Goal: Task Accomplishment & Management: Complete application form

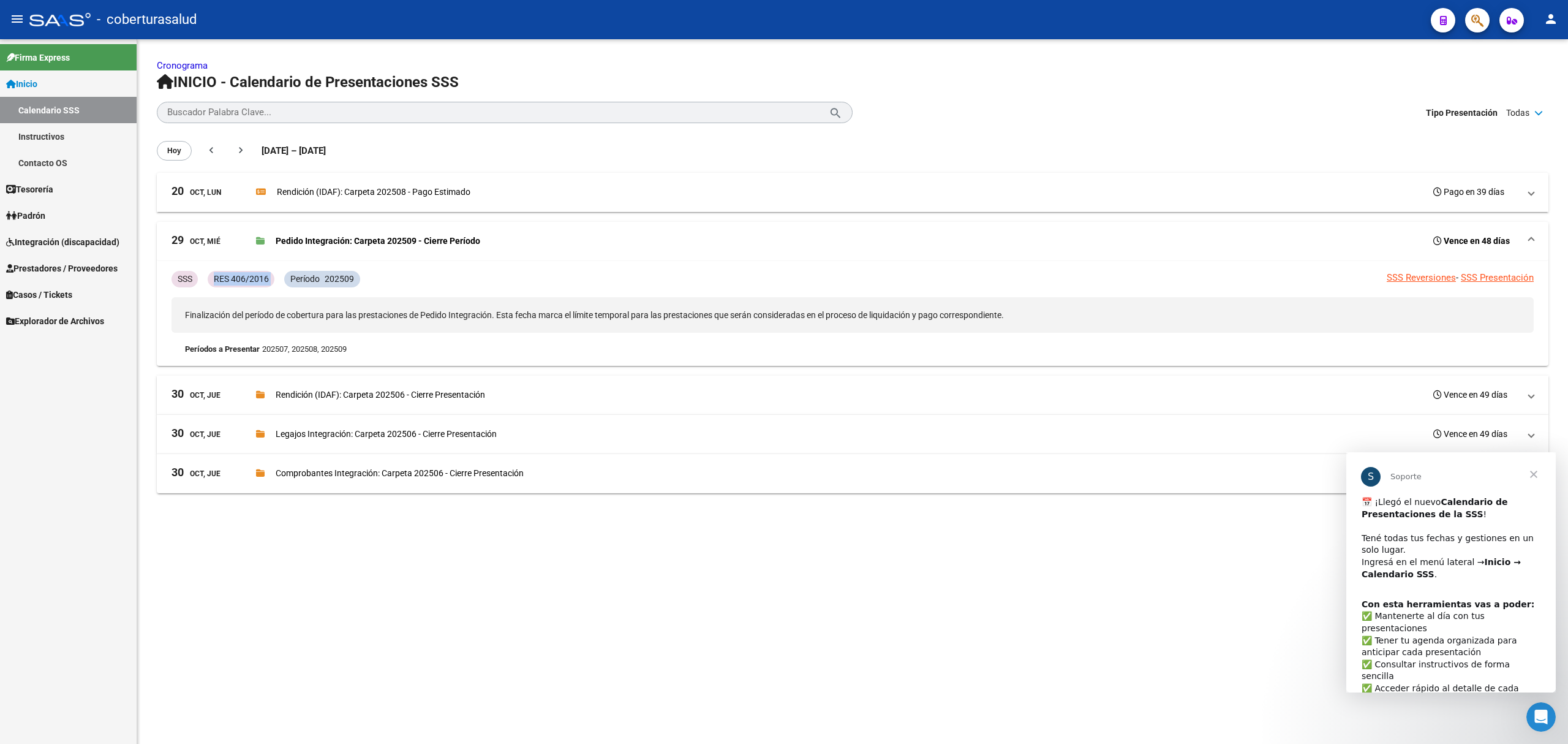
click at [44, 245] on span "Integración (discapacidad)" at bounding box center [62, 242] width 113 height 14
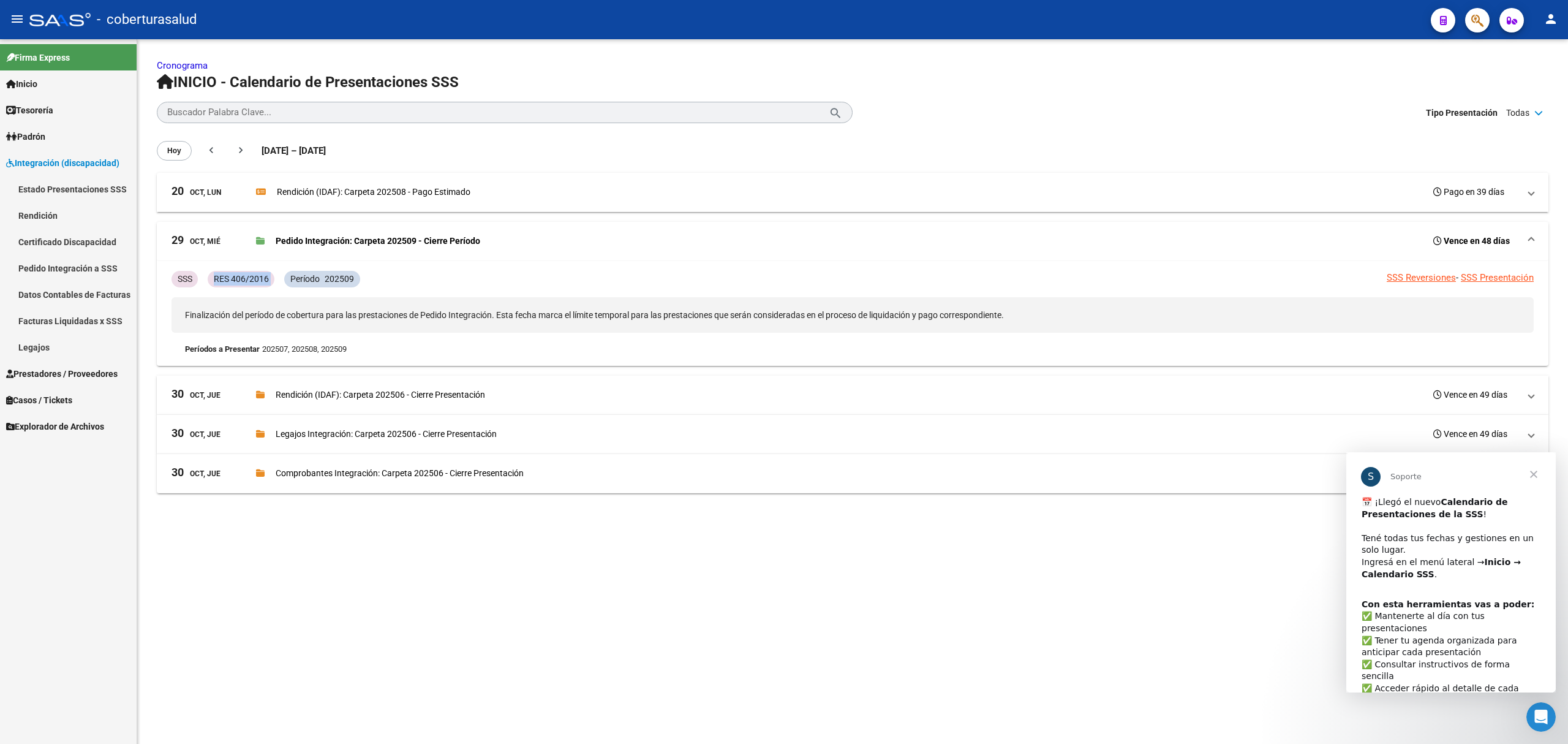
click at [53, 377] on span "Prestadores / Proveedores" at bounding box center [61, 374] width 112 height 14
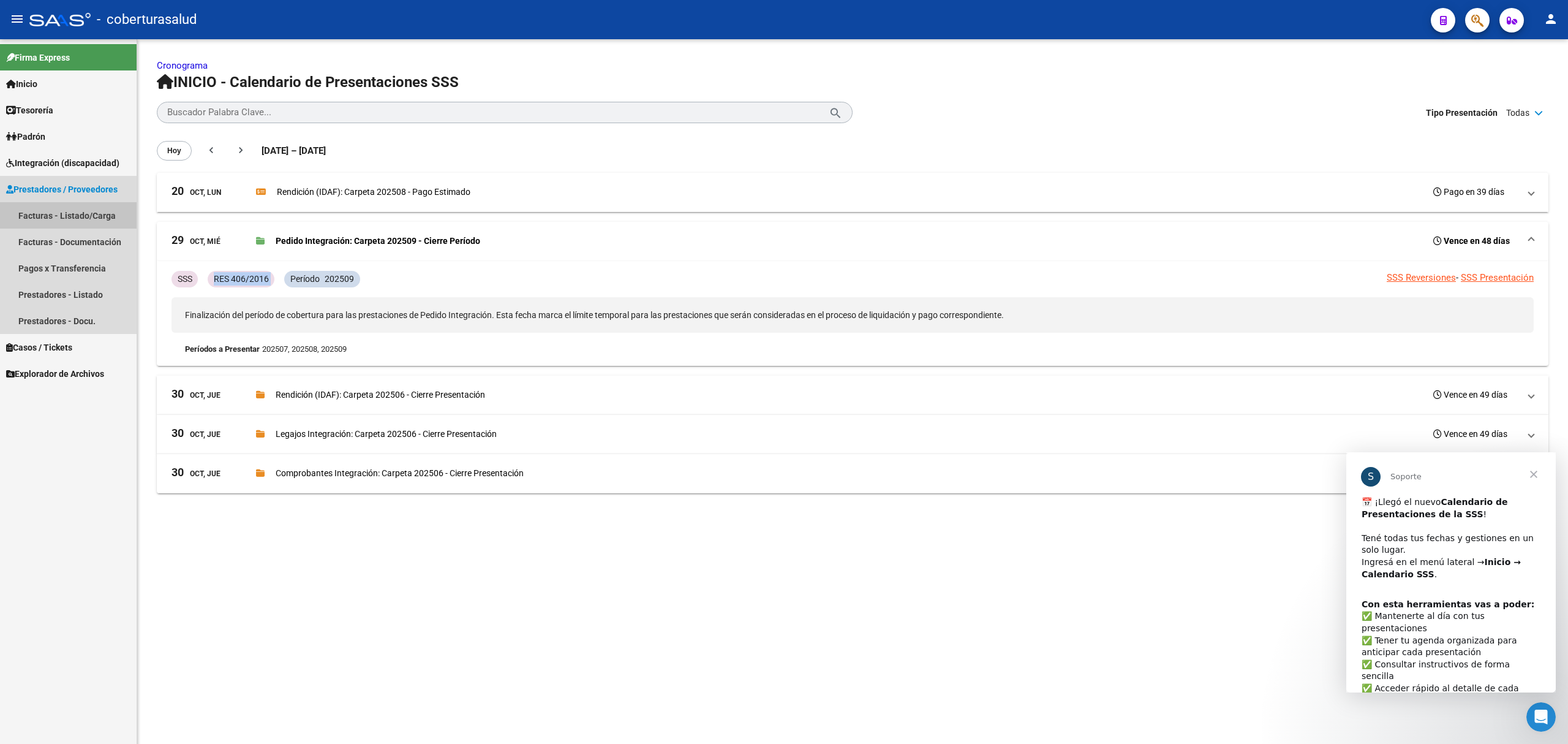
click at [92, 214] on link "Facturas - Listado/Carga" at bounding box center [68, 215] width 136 height 26
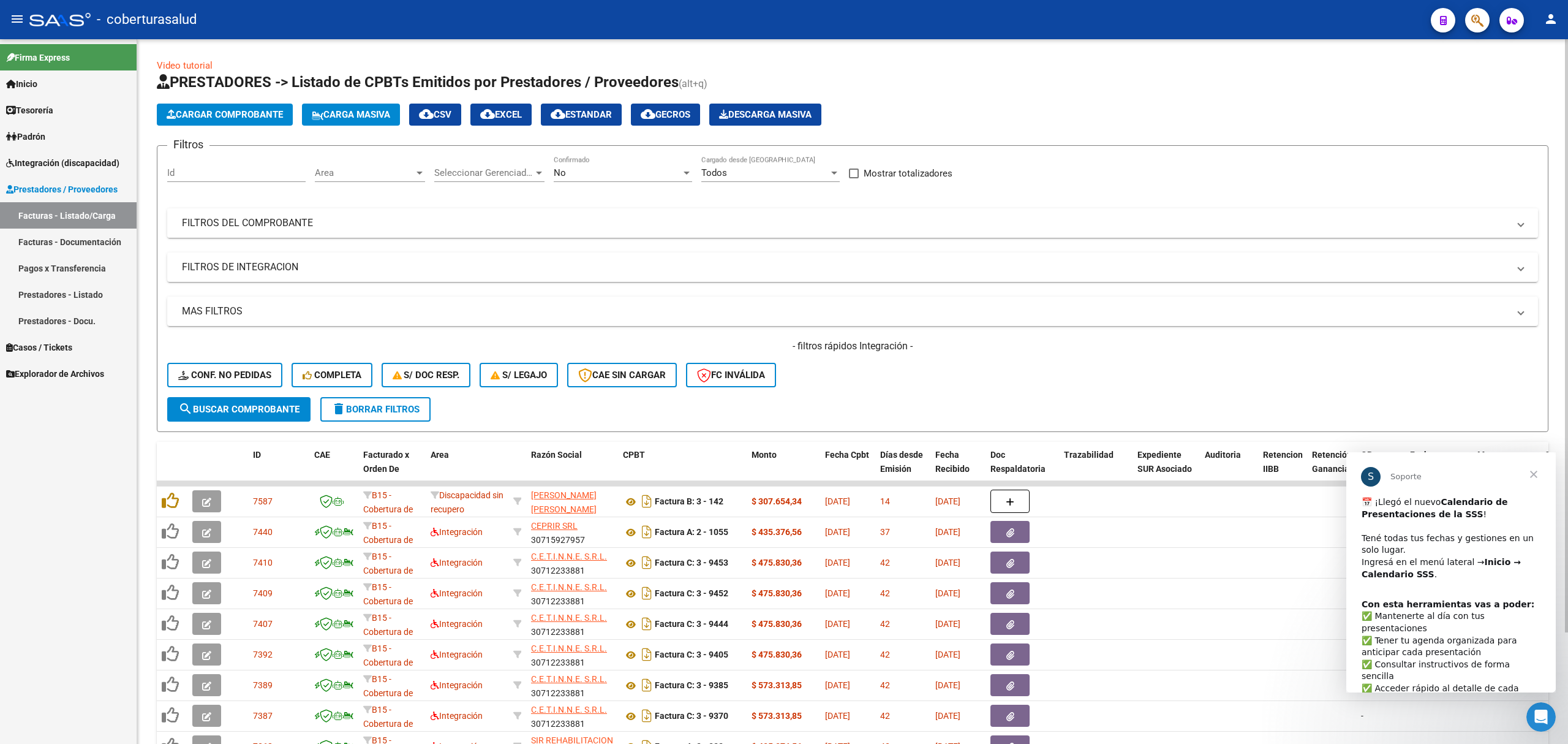
click at [463, 221] on mat-panel-title "FILTROS DEL COMPROBANTE" at bounding box center [845, 223] width 1327 height 14
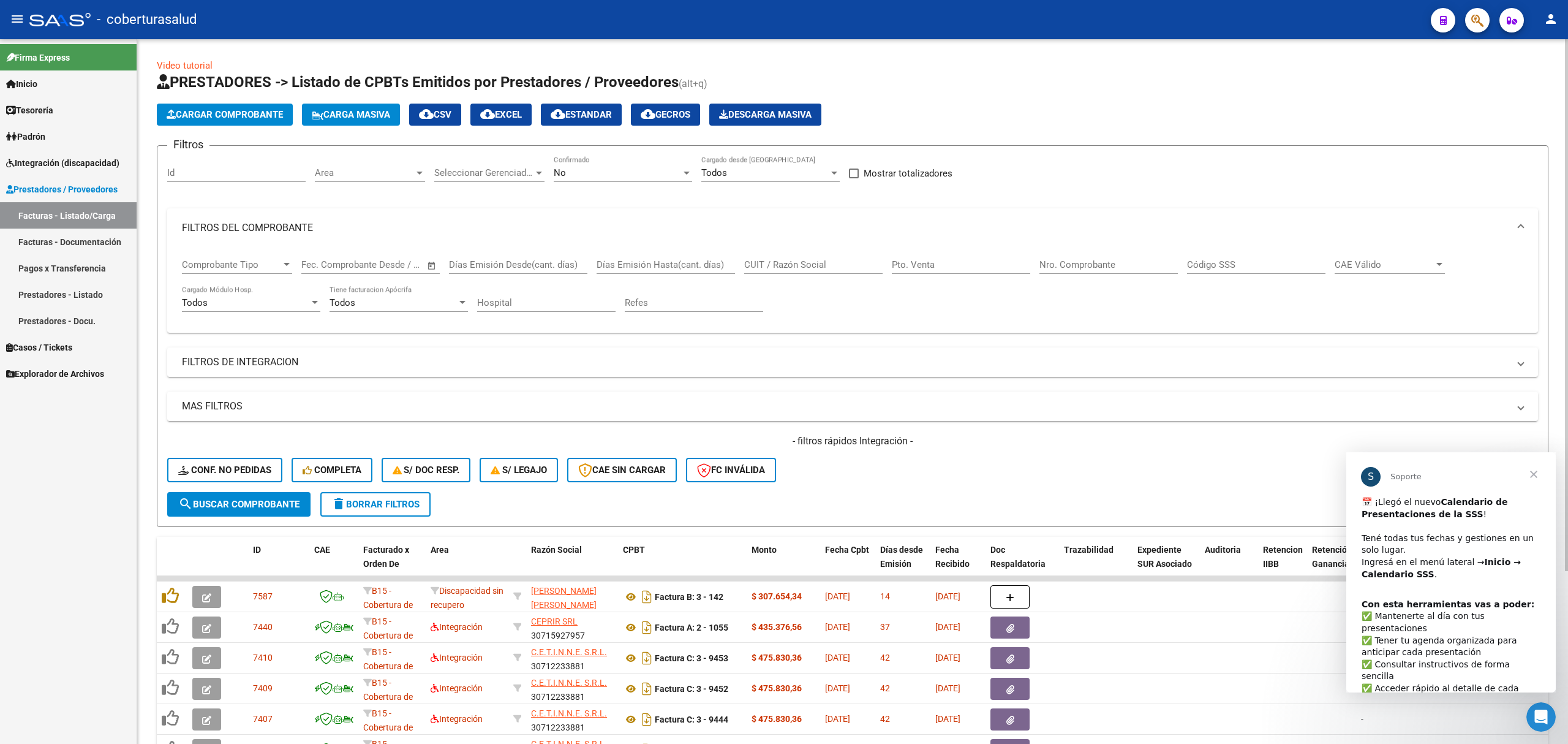
click at [794, 266] on input "CUIT / Razón Social" at bounding box center [813, 264] width 138 height 11
paste input "27256669167"
type input "27256669167"
click at [625, 172] on div "No" at bounding box center [617, 172] width 127 height 11
click at [596, 119] on span "Todos" at bounding box center [623, 118] width 138 height 27
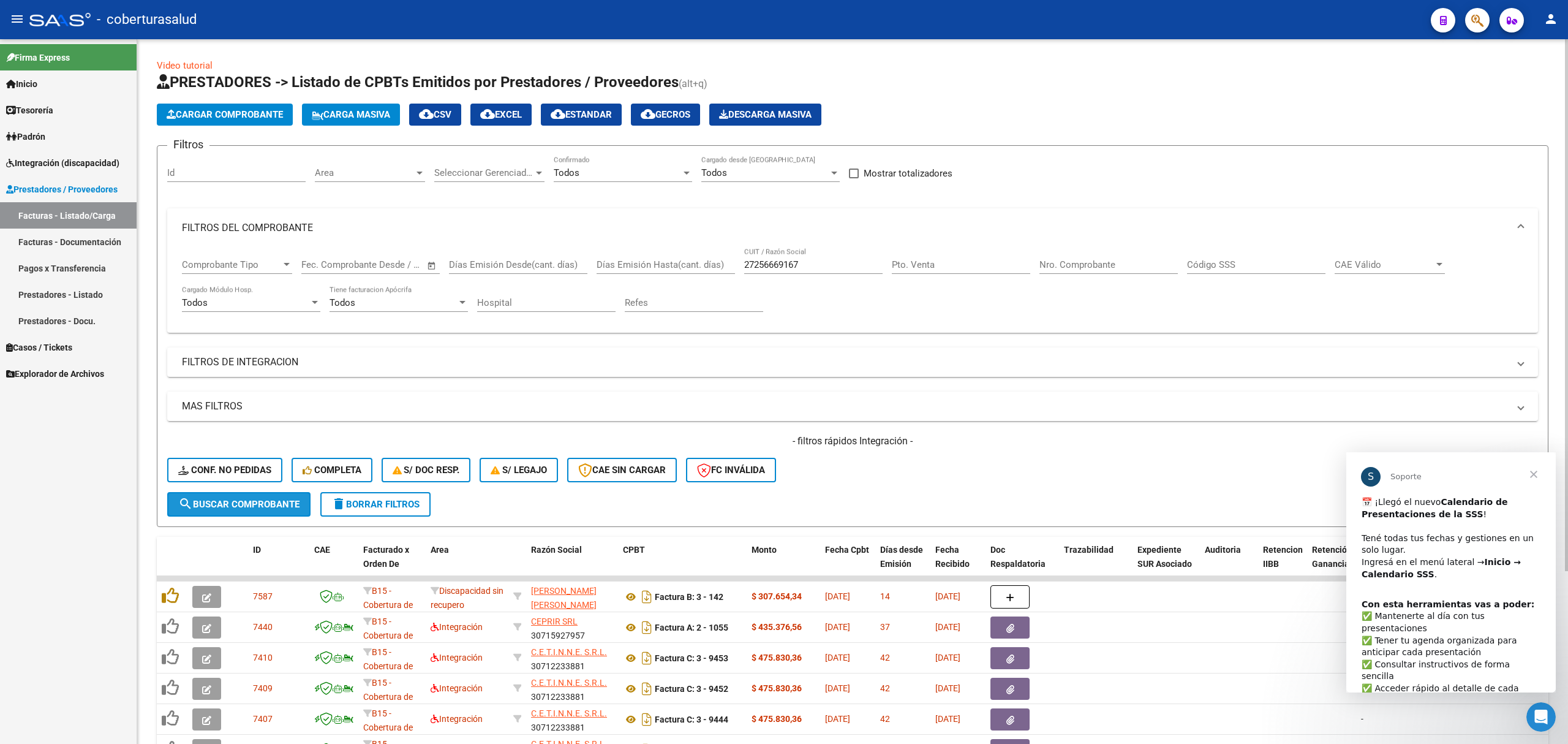
click at [251, 501] on span "search Buscar Comprobante" at bounding box center [239, 504] width 121 height 11
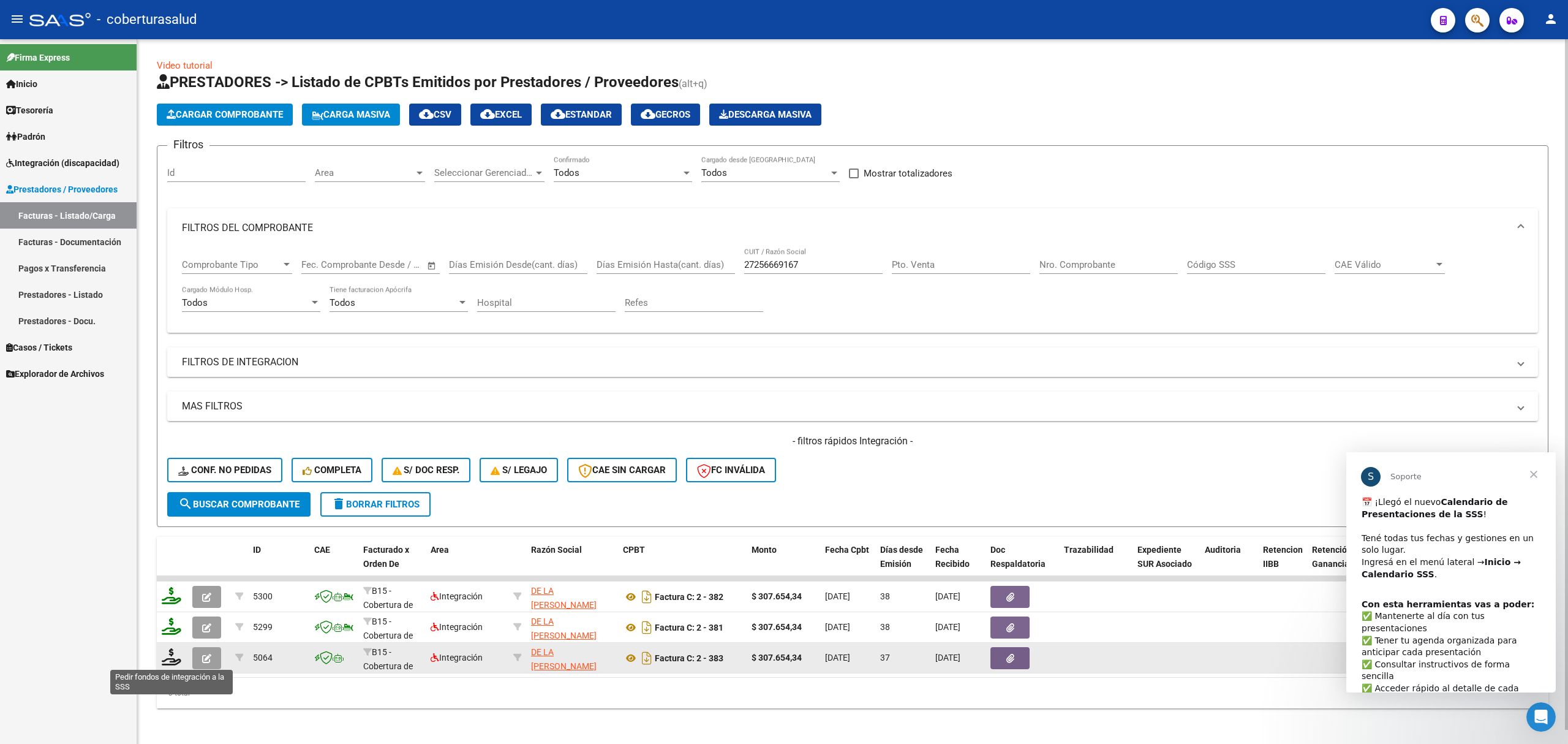
click at [174, 657] on icon at bounding box center [171, 657] width 20 height 17
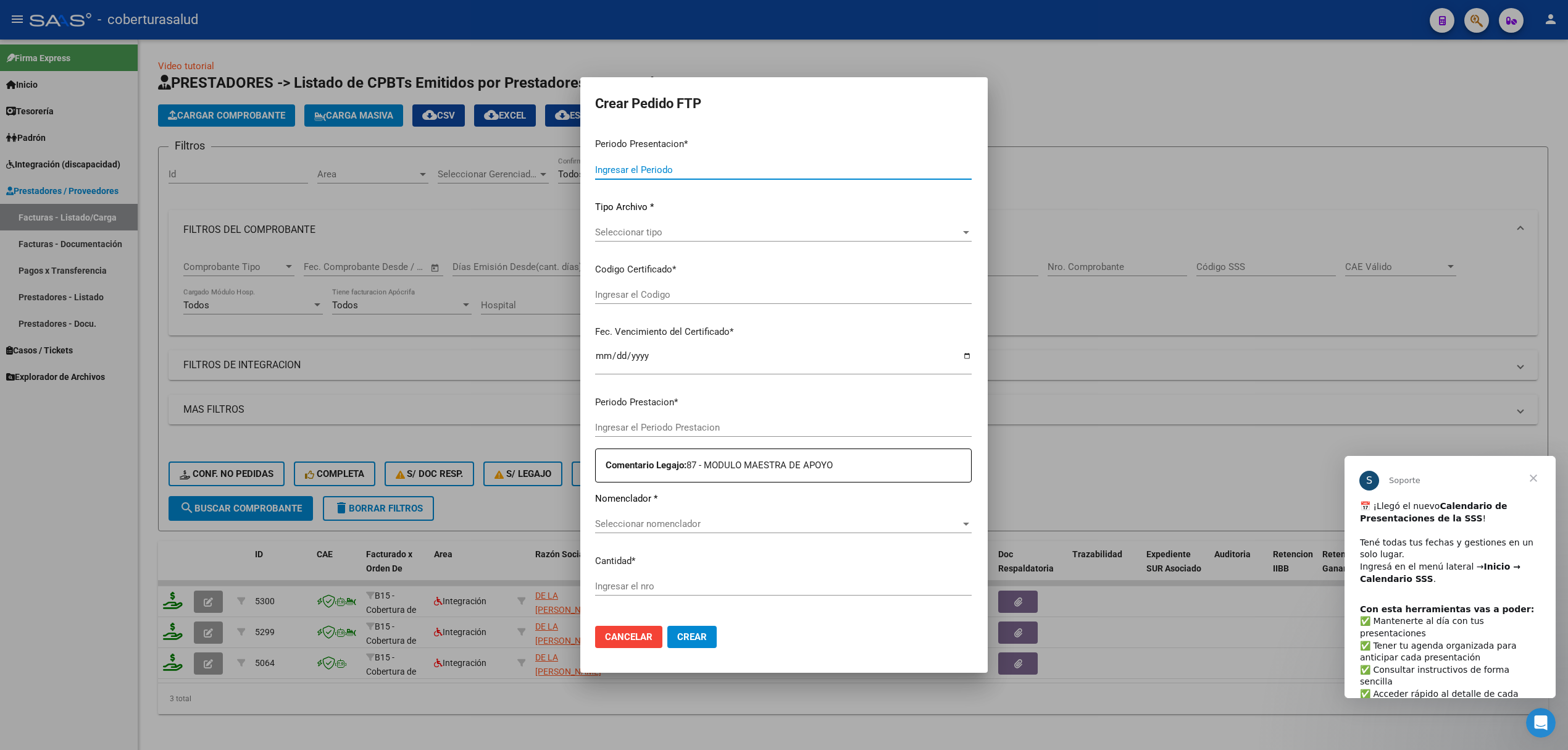
type input "202508"
type input "202507"
type input "$ 307.654,34"
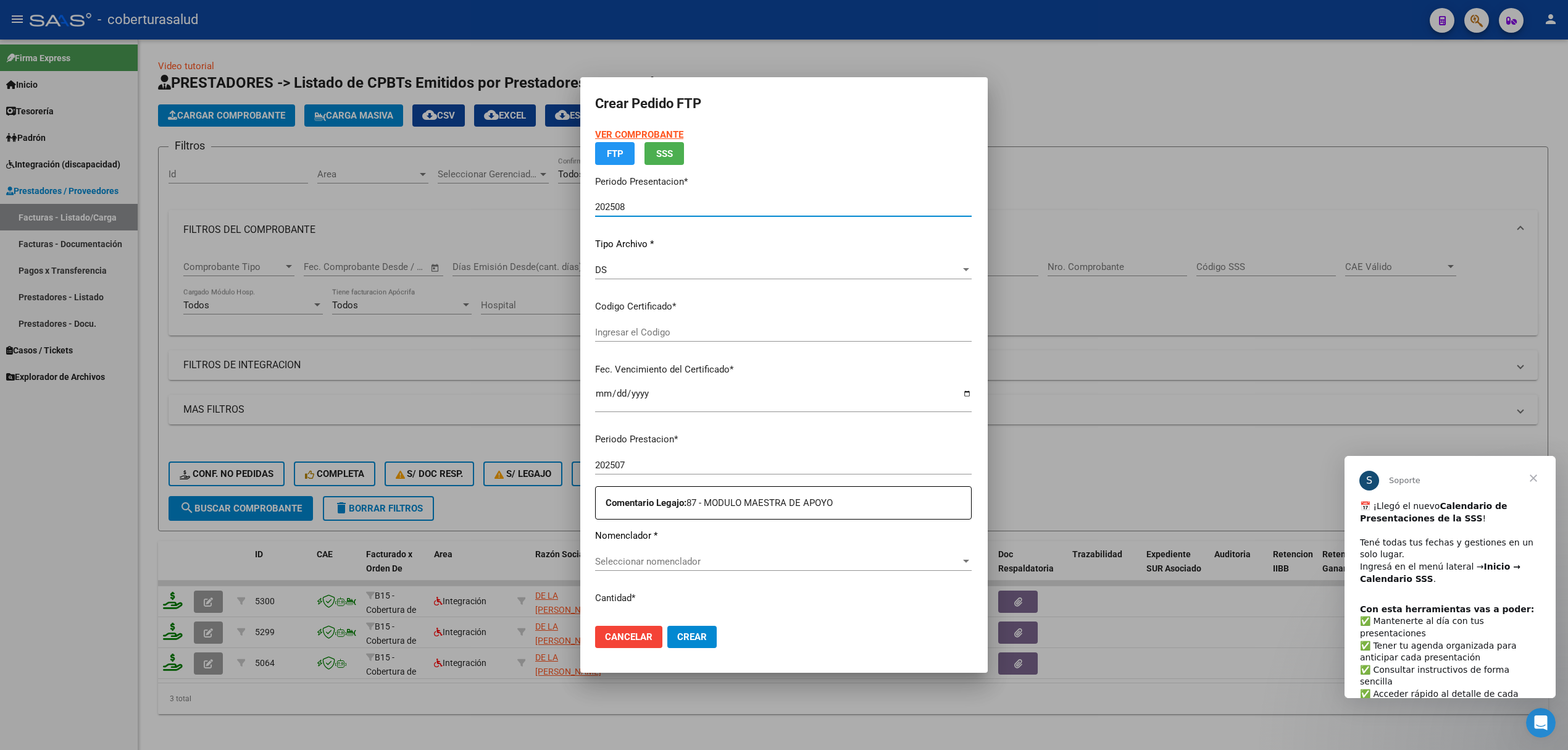
type input "ARG02000555612162023021620280216TUC139"
type input "[DATE]"
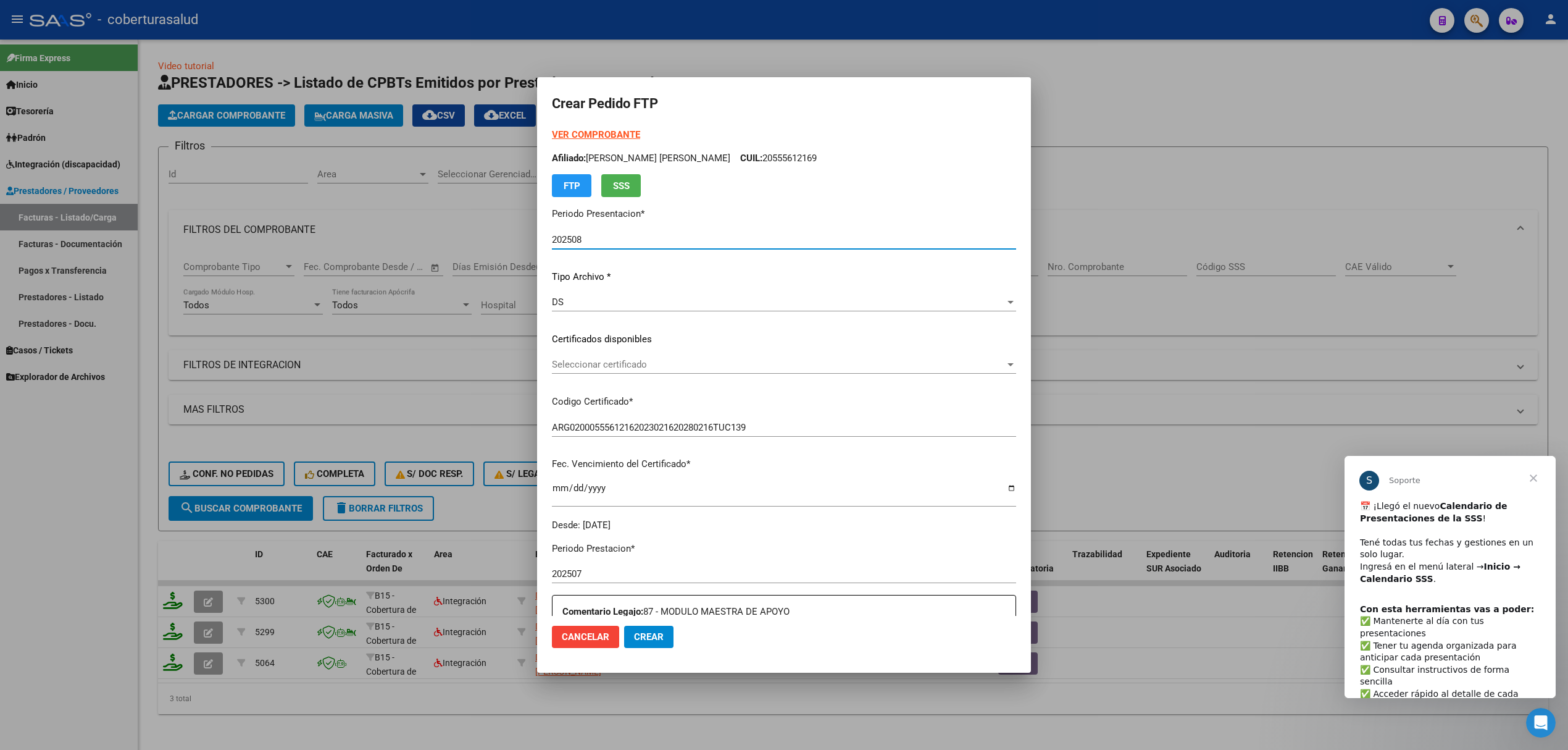
click at [584, 638] on span "Cancelar" at bounding box center [585, 636] width 47 height 11
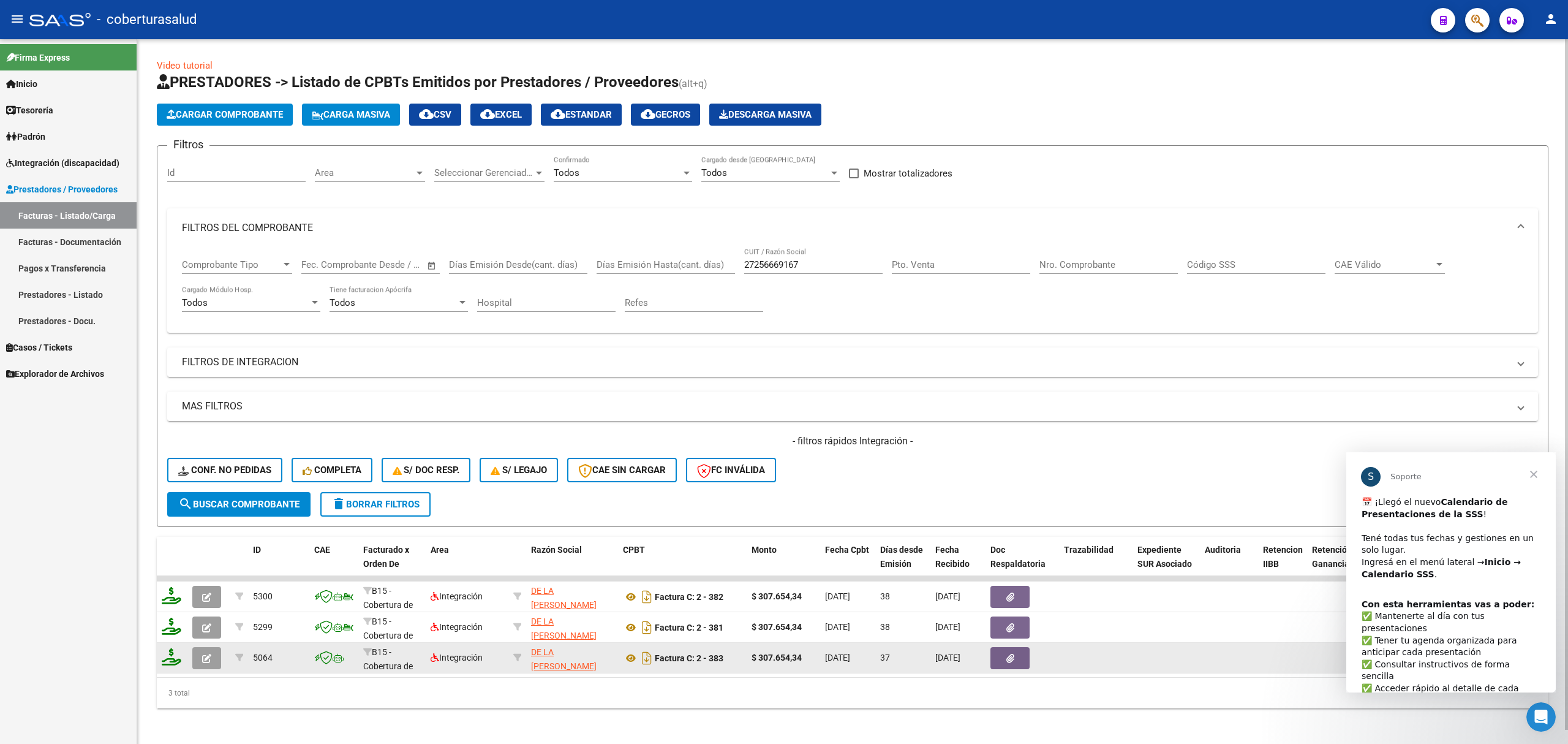
click at [212, 657] on button "button" at bounding box center [206, 658] width 29 height 22
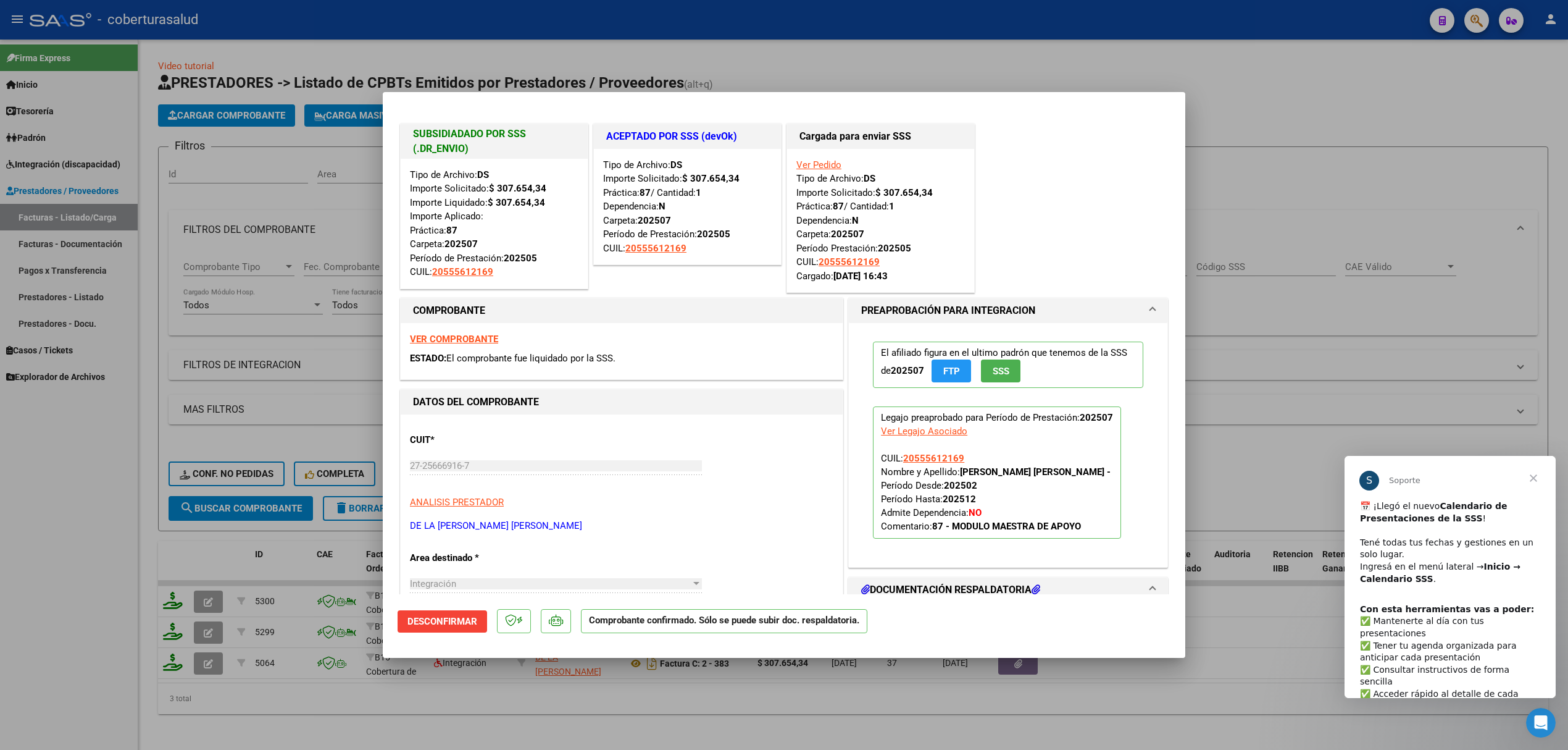
click at [205, 542] on div at bounding box center [784, 375] width 1568 height 750
type input "$ 0,00"
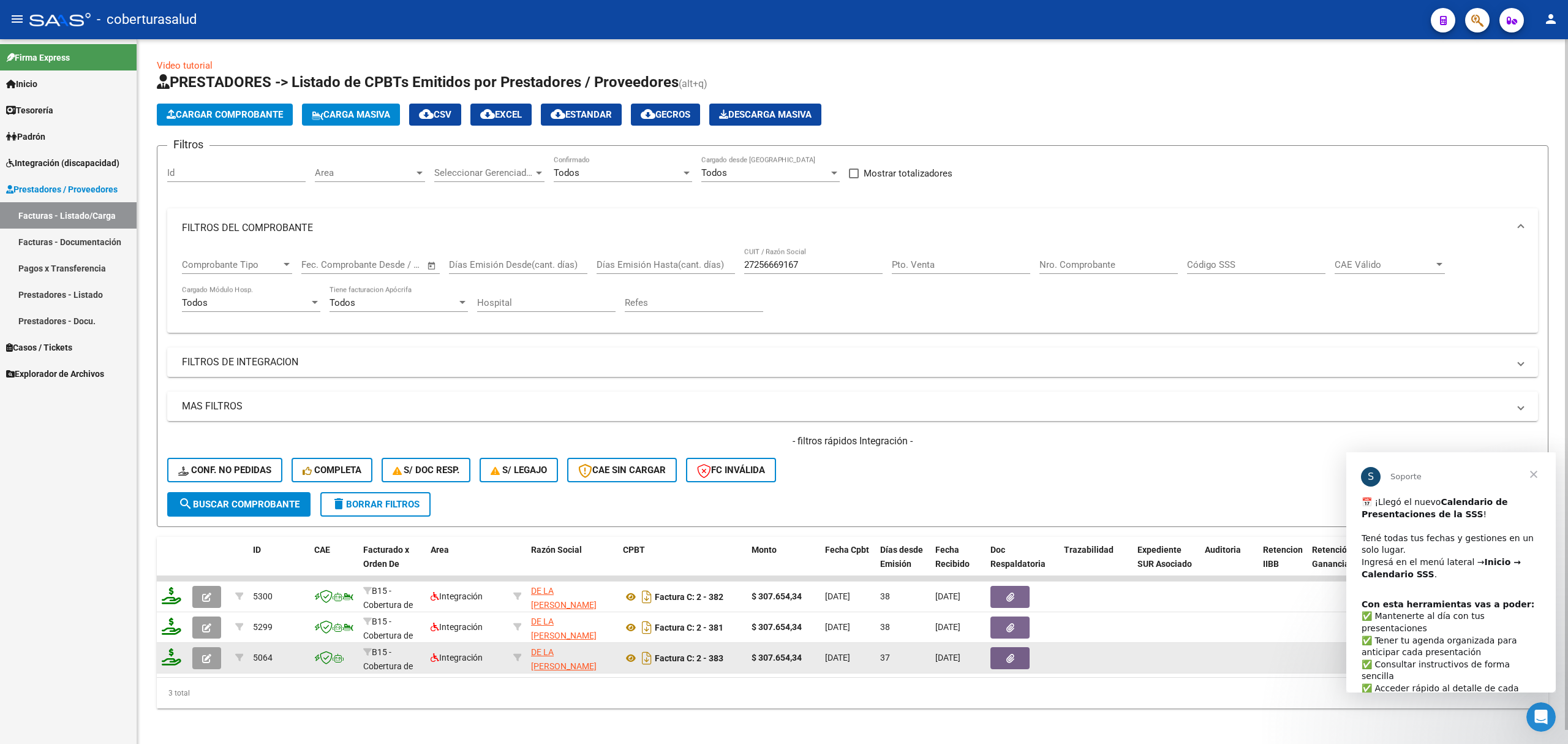
click at [214, 655] on button "button" at bounding box center [206, 658] width 29 height 22
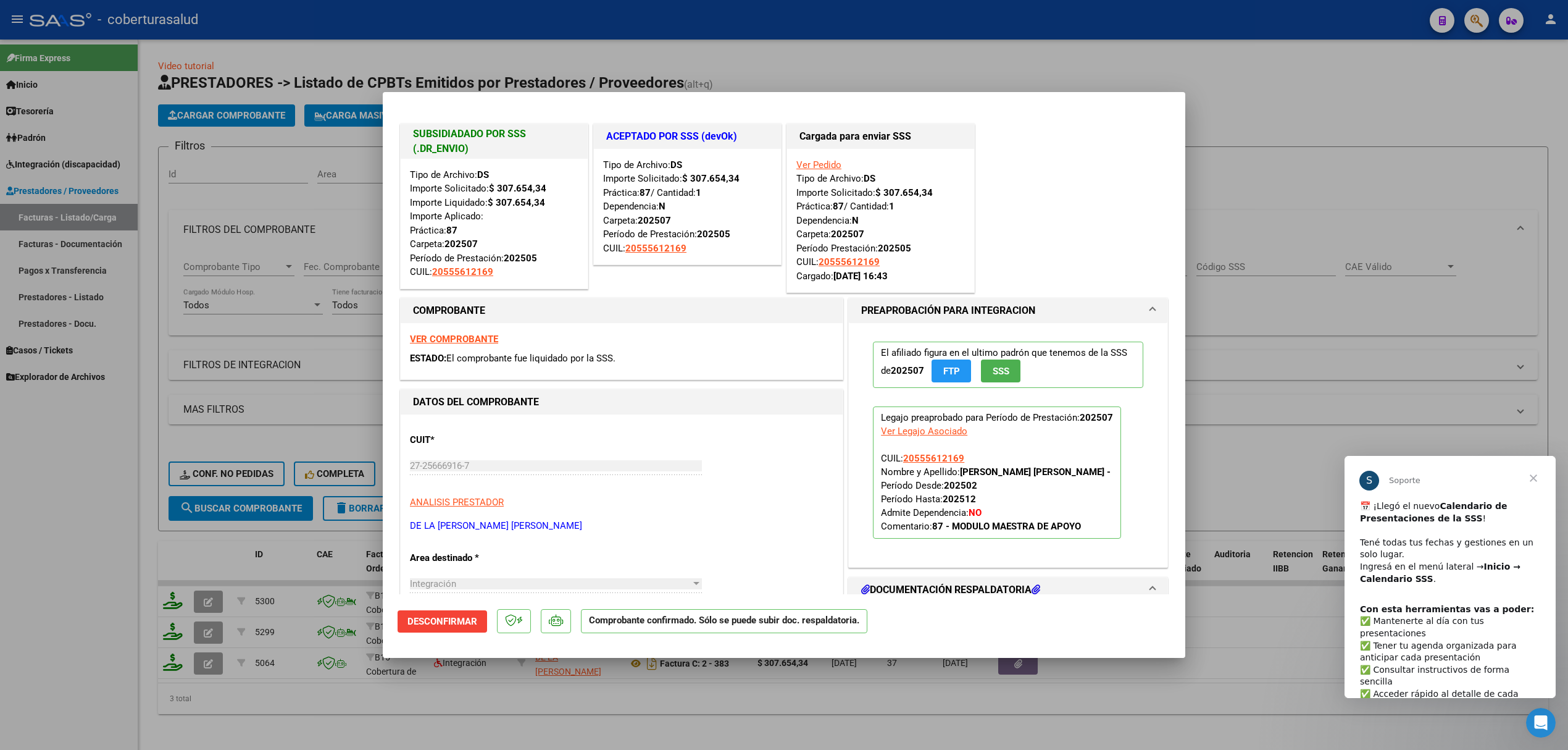
click at [349, 198] on div at bounding box center [784, 375] width 1568 height 750
type input "$ 0,00"
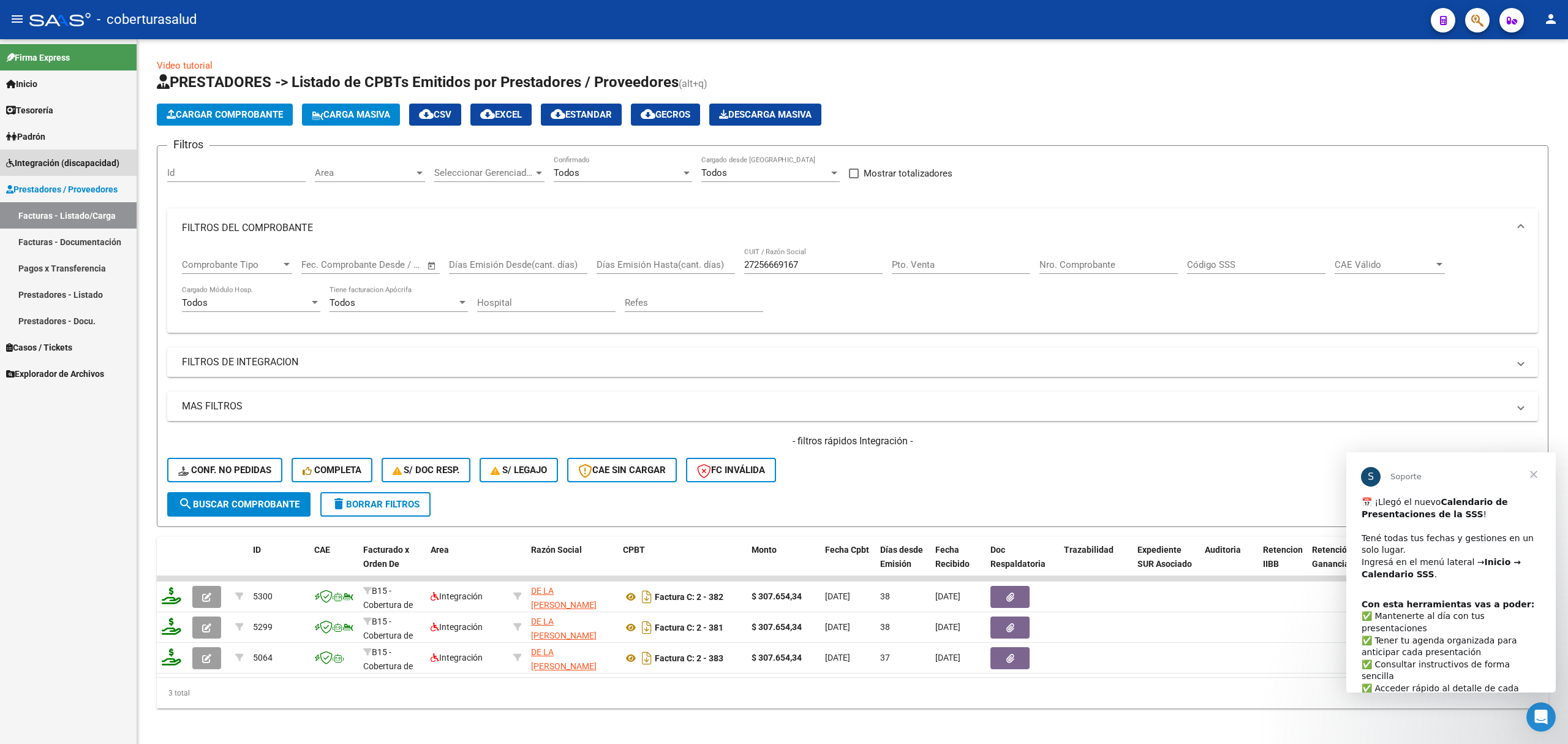
click at [75, 160] on span "Integración (discapacidad)" at bounding box center [62, 163] width 113 height 14
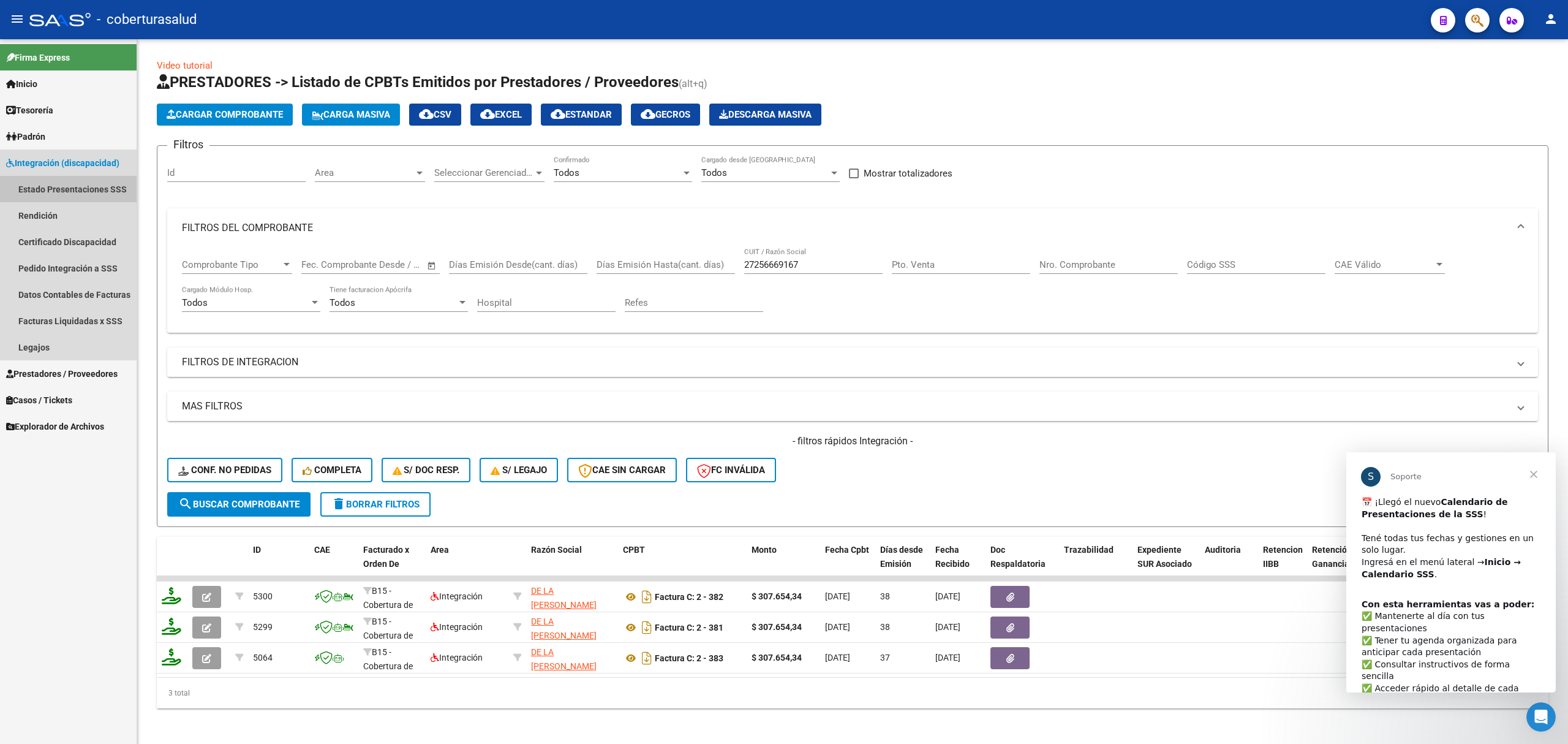
click at [82, 189] on link "Estado Presentaciones SSS" at bounding box center [68, 189] width 136 height 26
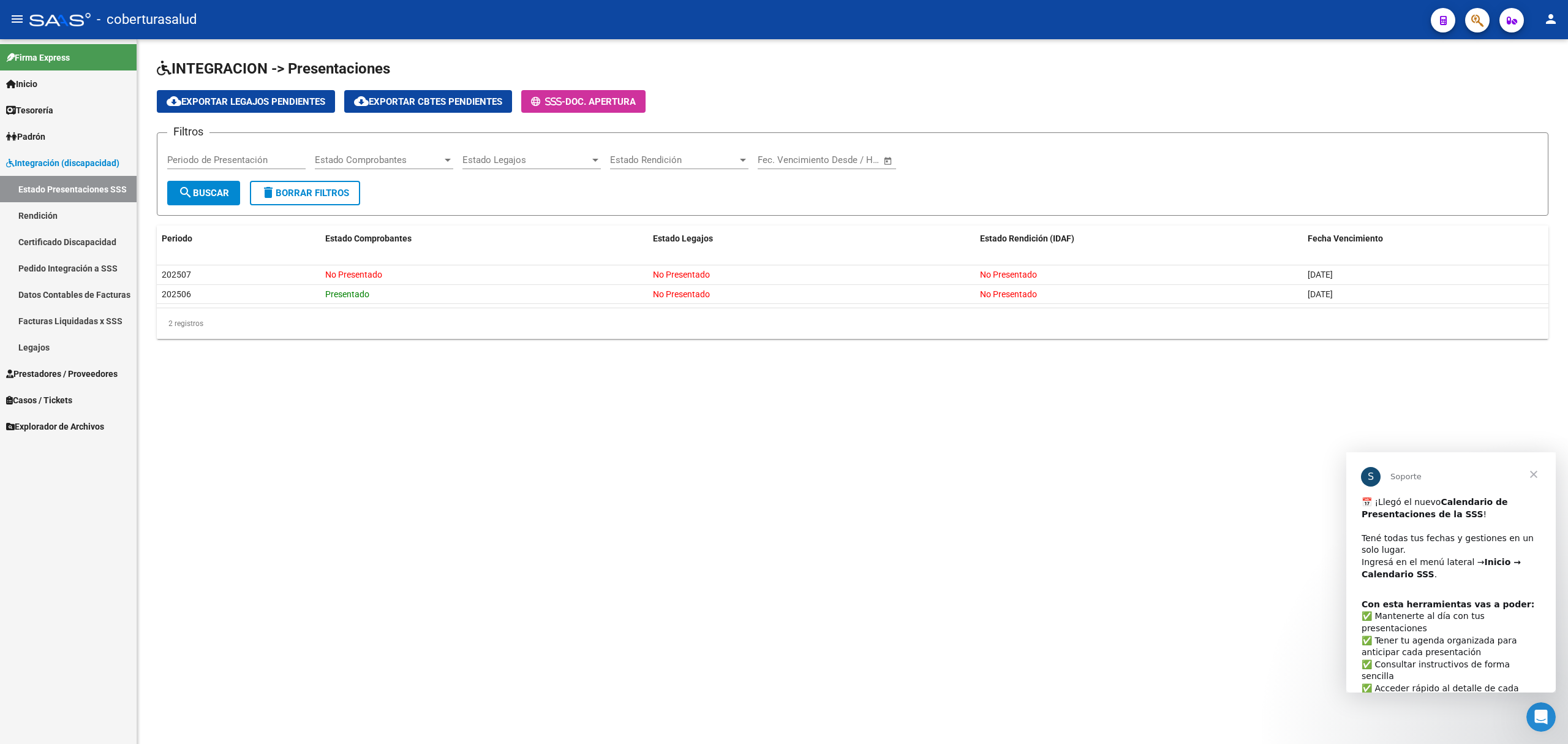
click at [64, 245] on link "Certificado Discapacidad" at bounding box center [68, 241] width 136 height 26
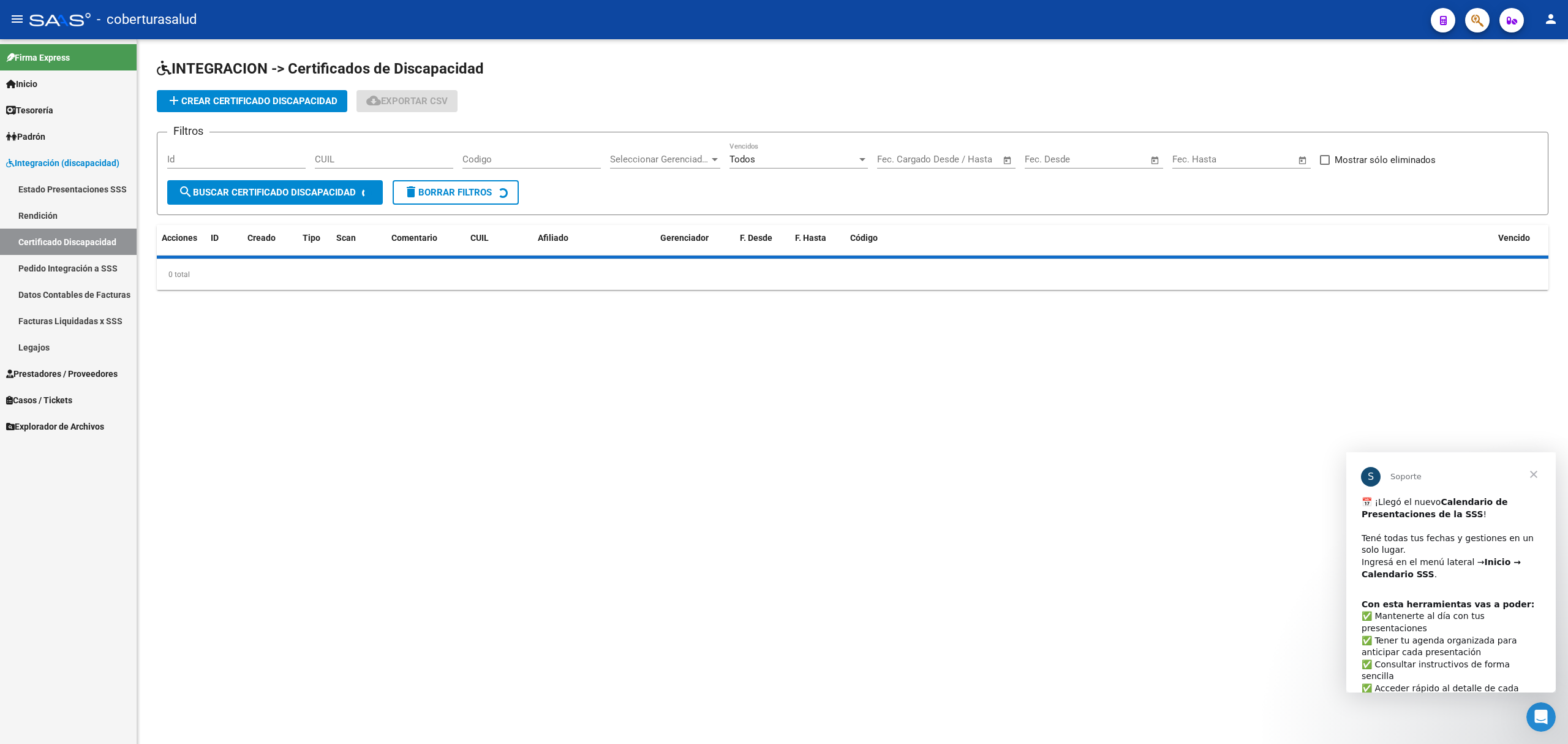
click at [65, 258] on link "Pedido Integración a SSS" at bounding box center [68, 268] width 136 height 26
